Goal: Submit feedback/report problem

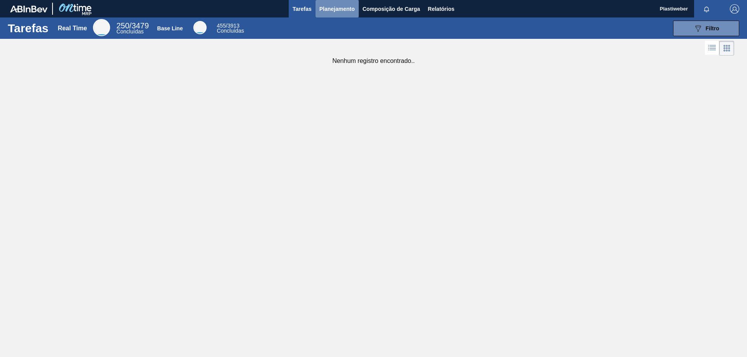
click at [338, 7] on span "Planejamento" at bounding box center [336, 8] width 35 height 9
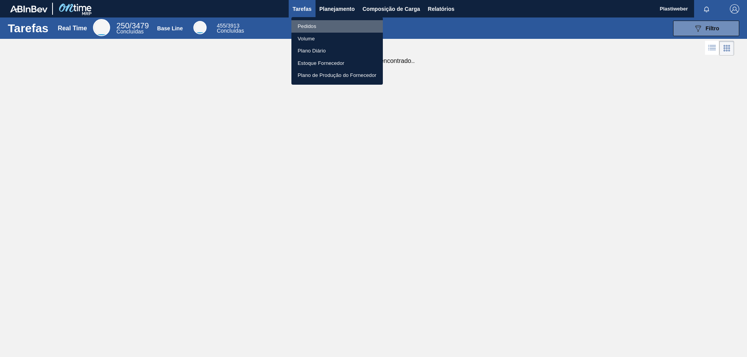
click at [322, 24] on li "Pedidos" at bounding box center [336, 26] width 91 height 12
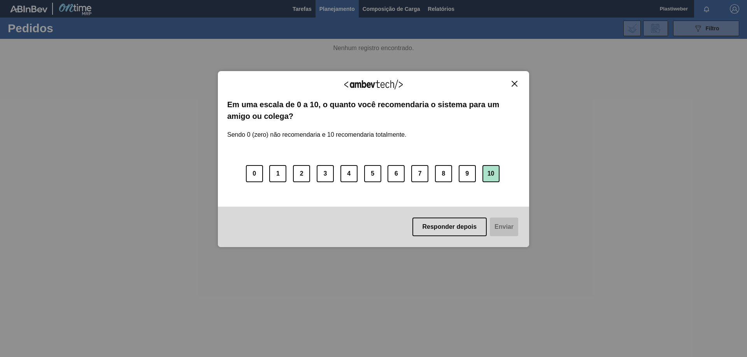
click at [493, 173] on button "10" at bounding box center [490, 173] width 17 height 17
click at [492, 230] on button "Enviar" at bounding box center [503, 227] width 30 height 19
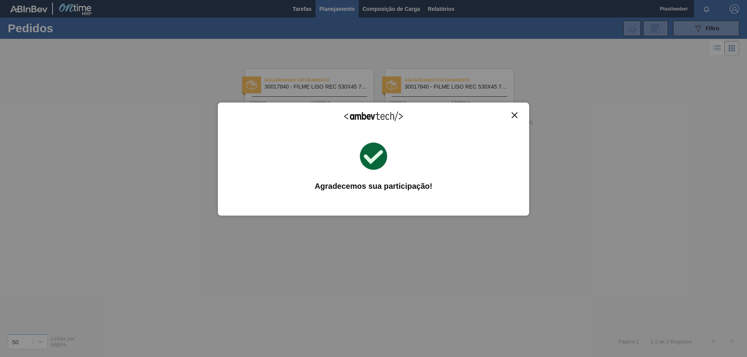
click at [516, 119] on div "Agradecemos seu feedback!" at bounding box center [373, 121] width 292 height 18
click at [517, 115] on img "Close" at bounding box center [514, 115] width 6 height 6
